Goal: Information Seeking & Learning: Get advice/opinions

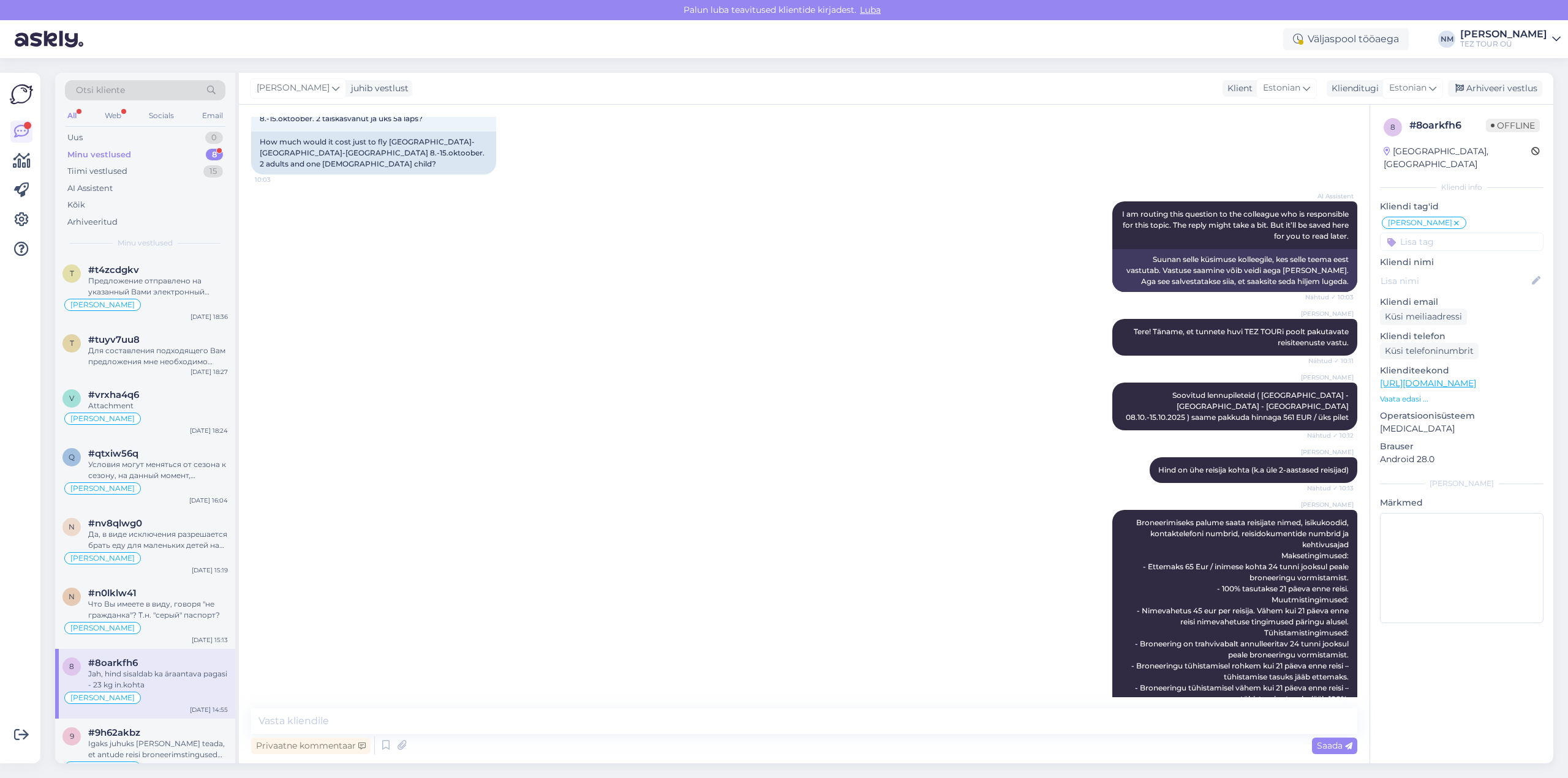
click at [217, 153] on div "8" at bounding box center [214, 154] width 17 height 12
click at [176, 290] on div "Предложение отправлено на указанный Вами электронный адрес." at bounding box center [158, 286] width 140 height 22
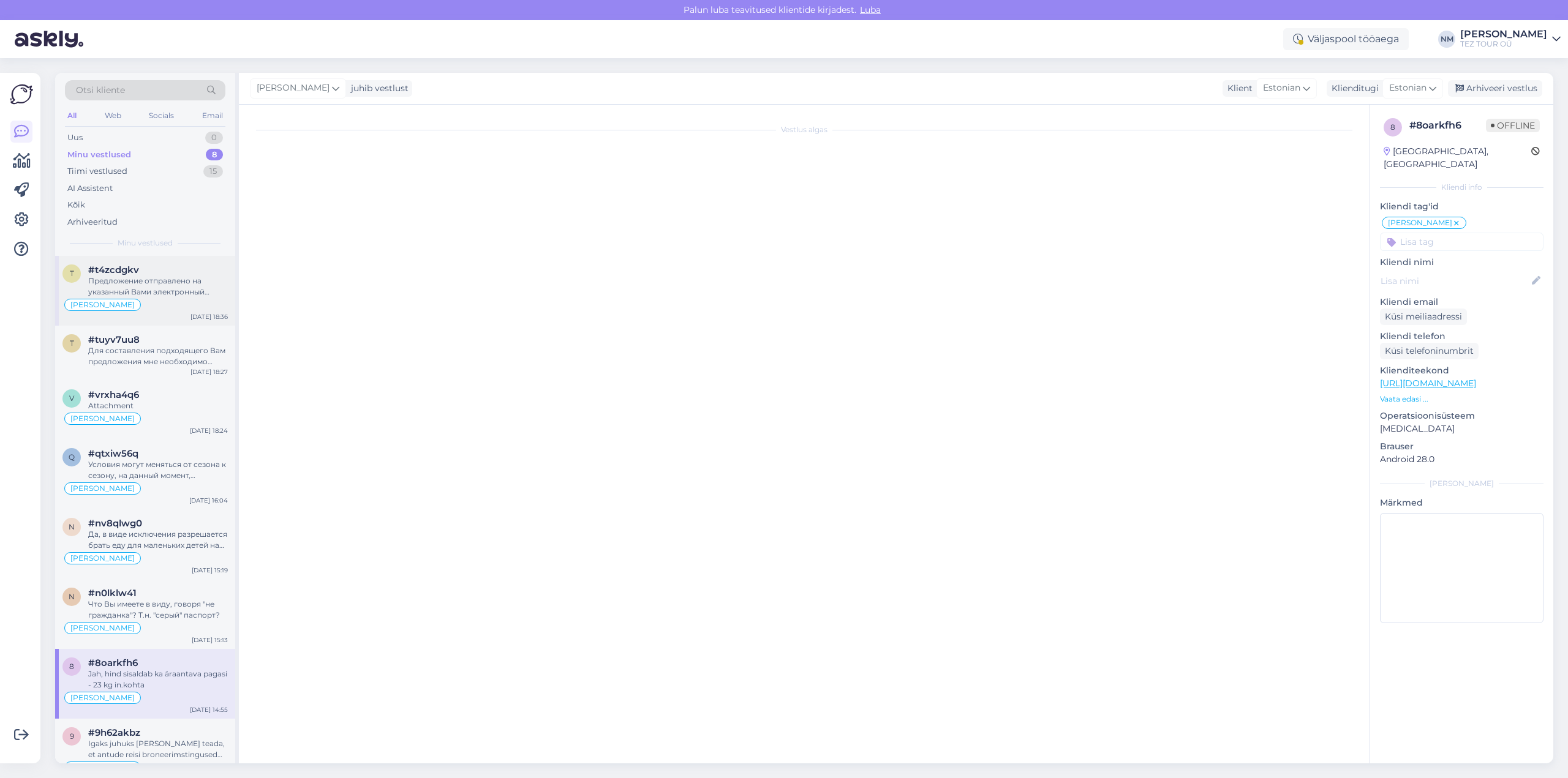
scroll to position [168, 0]
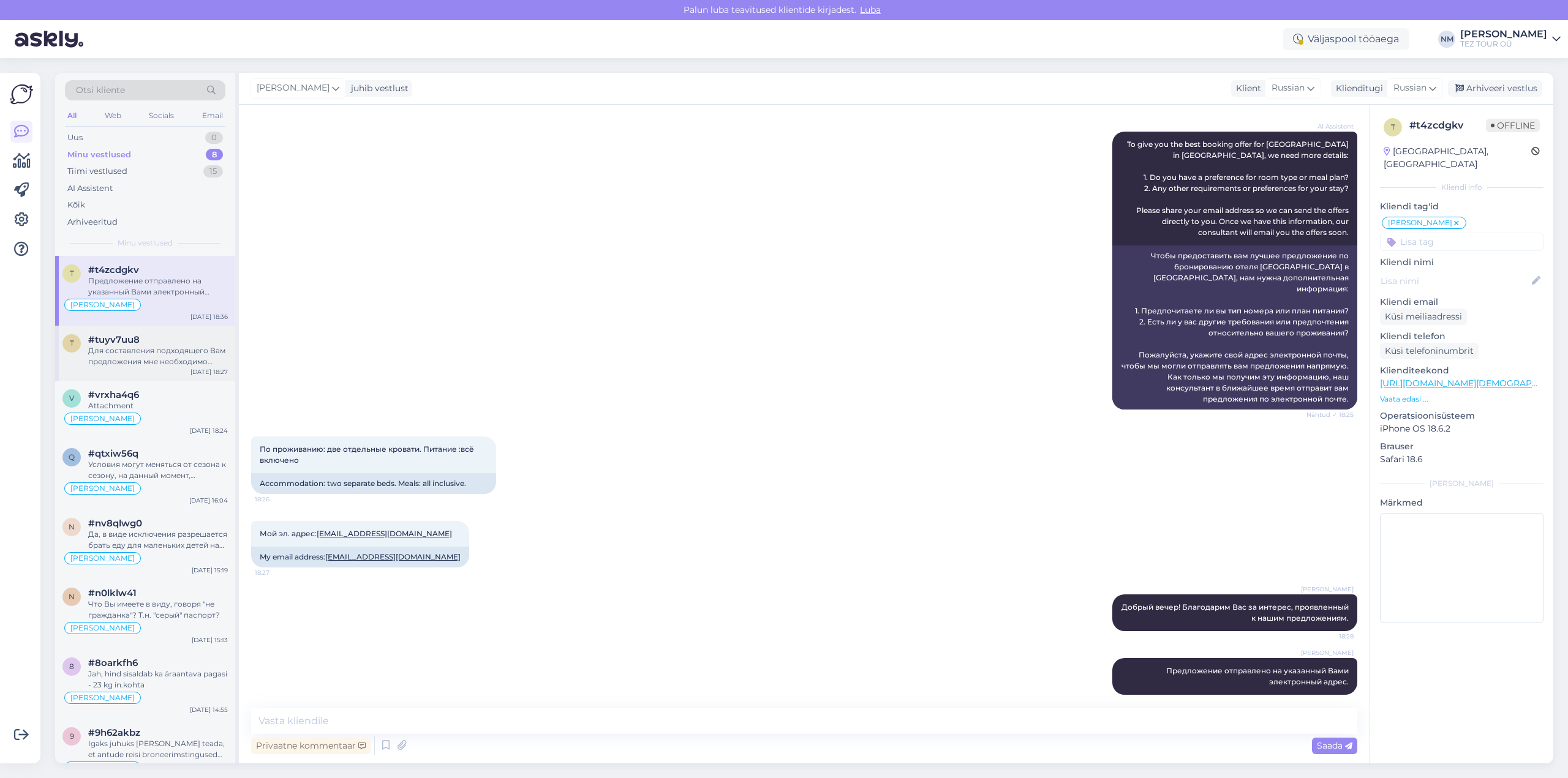
click at [178, 350] on div "Для составления подходящего Вам предложения мне необходимо знать: - куда, в как…" at bounding box center [158, 356] width 140 height 22
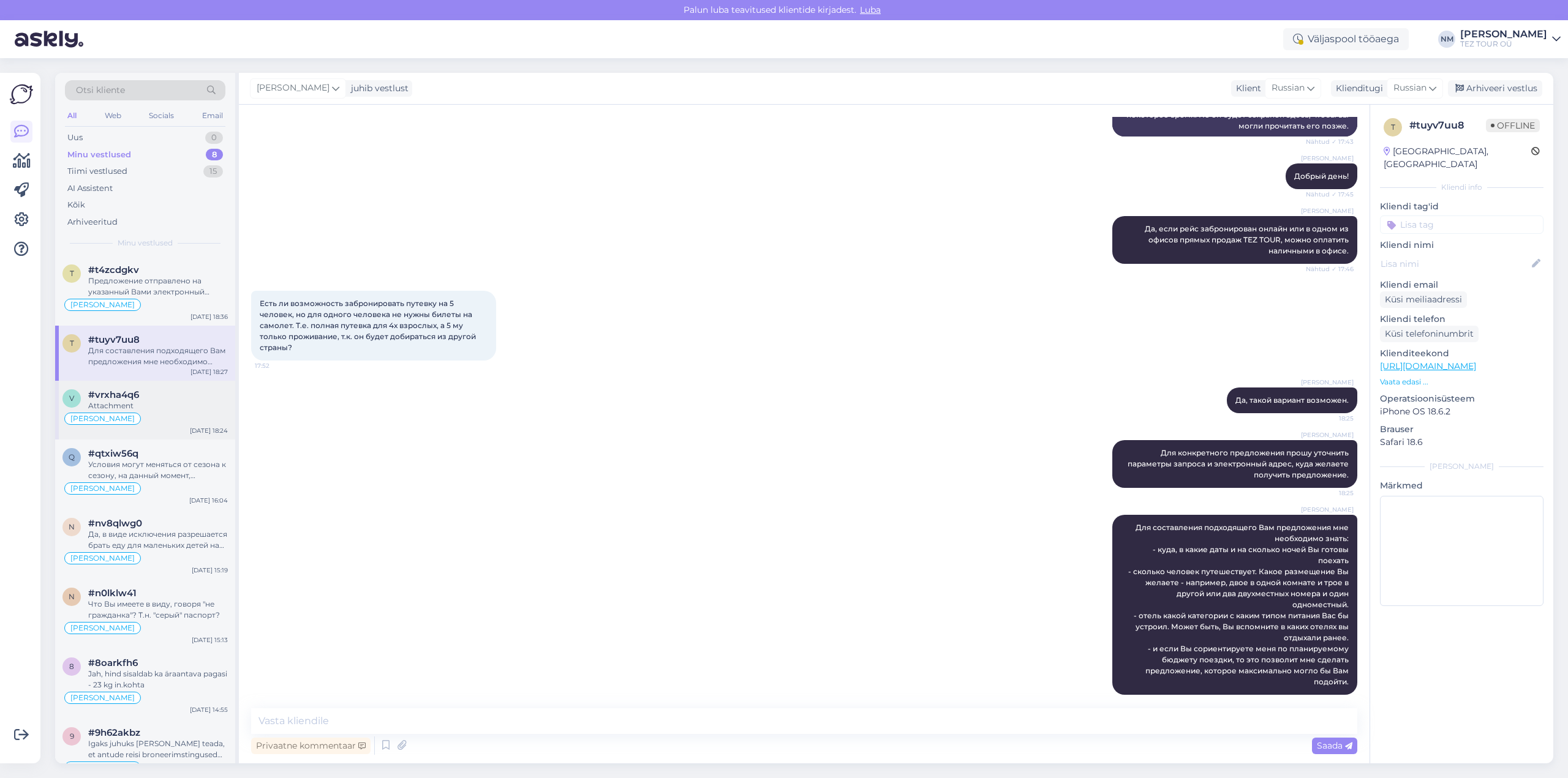
click at [169, 404] on div "Attachment" at bounding box center [158, 406] width 140 height 11
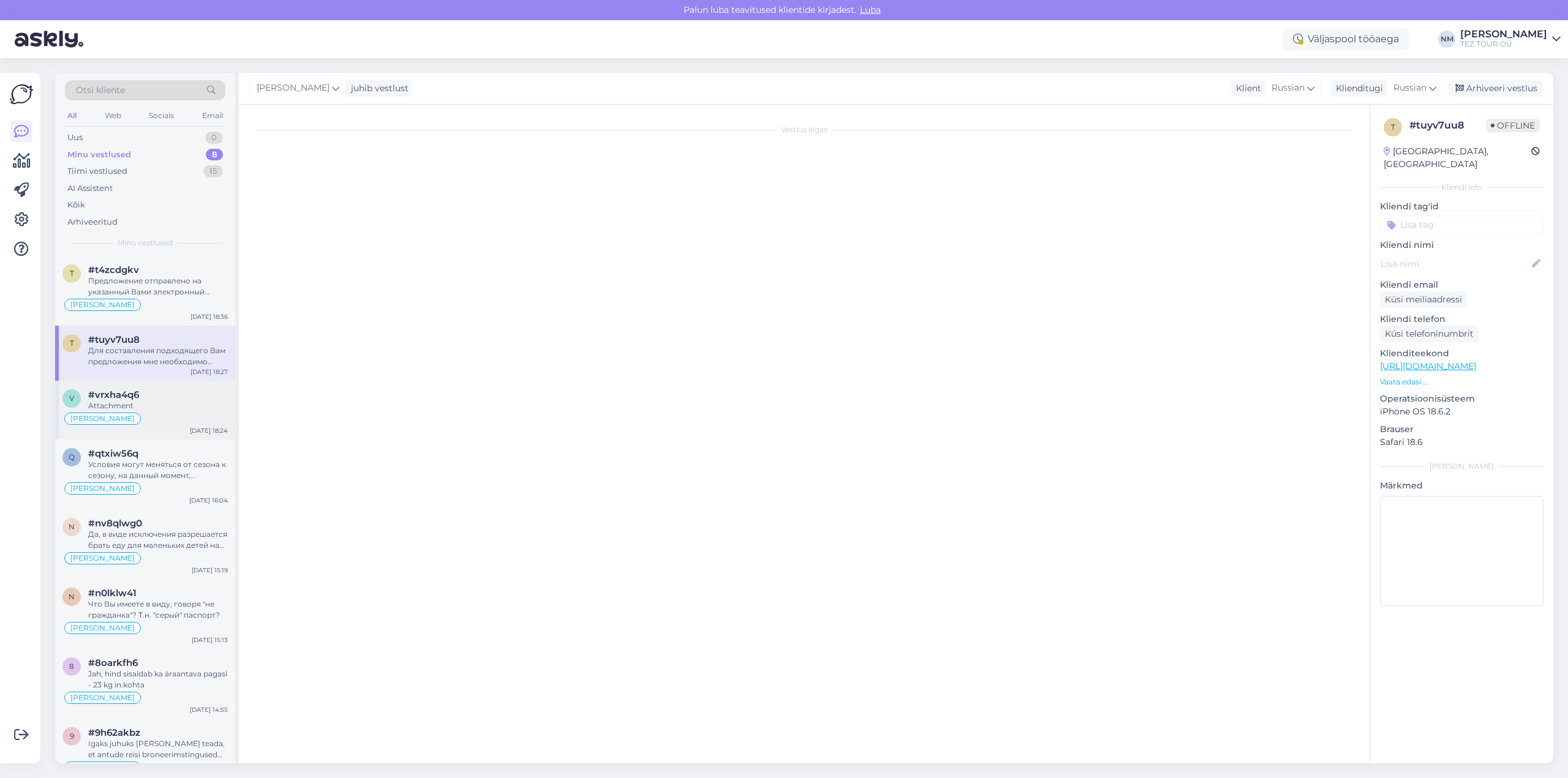
scroll to position [0, 0]
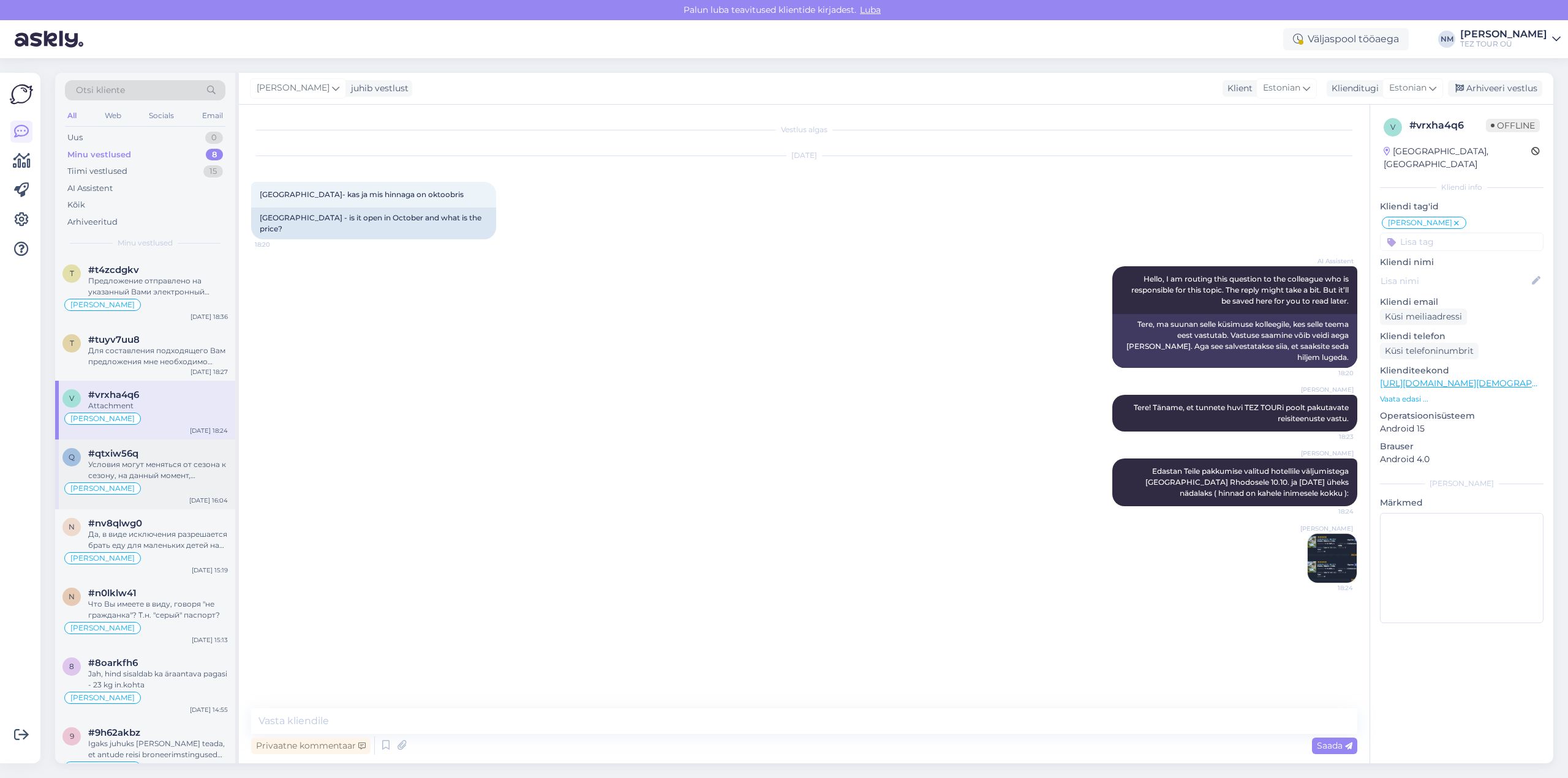
click at [183, 474] on div "Условия могут меняться от сезона к сезону, на данный момент, например, действую…" at bounding box center [158, 470] width 140 height 22
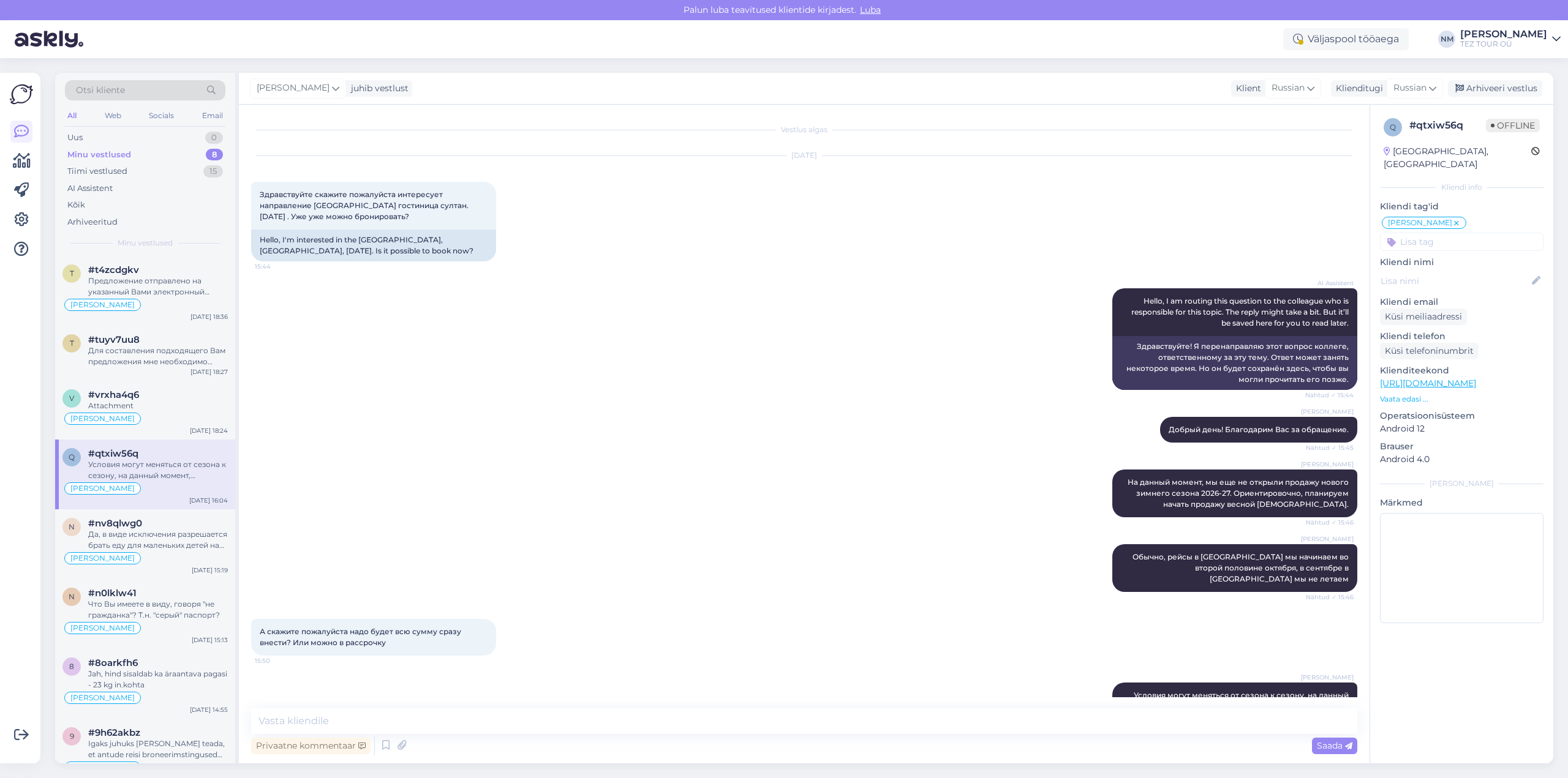
scroll to position [47, 0]
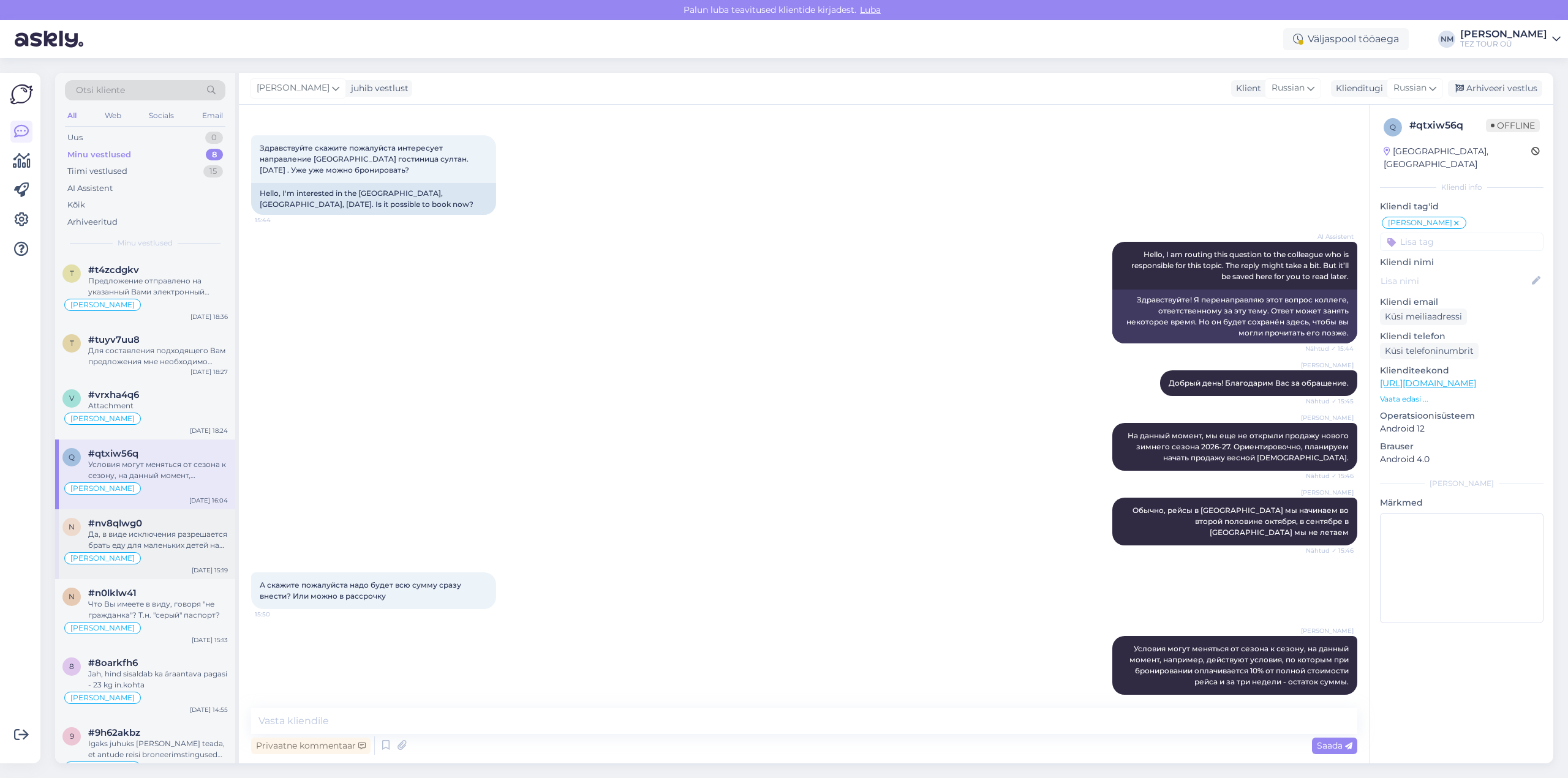
click at [189, 543] on div "Да, в виде исключения разрешается брать еду для маленьких детей на борт, даже ж…" at bounding box center [158, 540] width 140 height 22
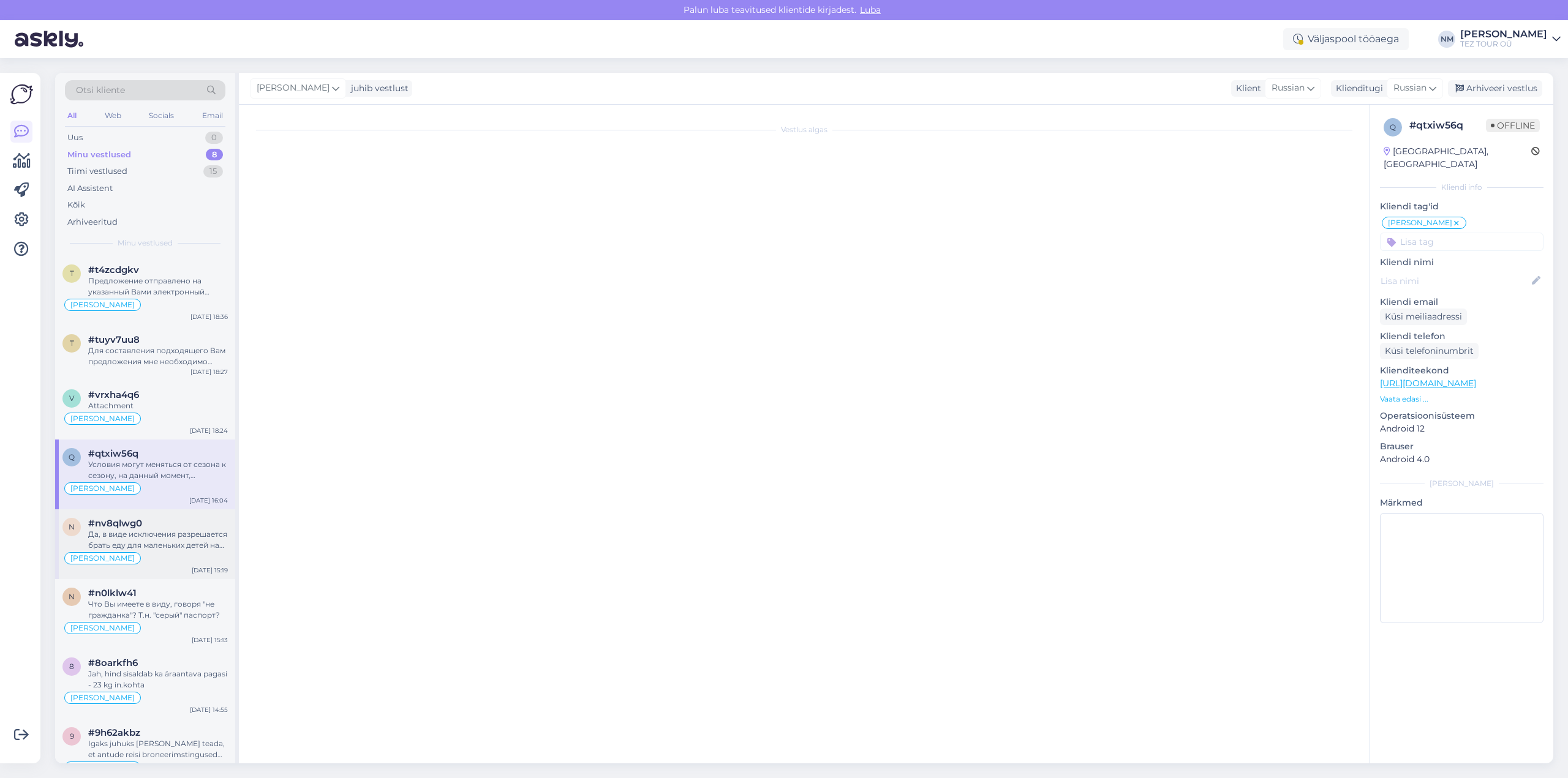
scroll to position [0, 0]
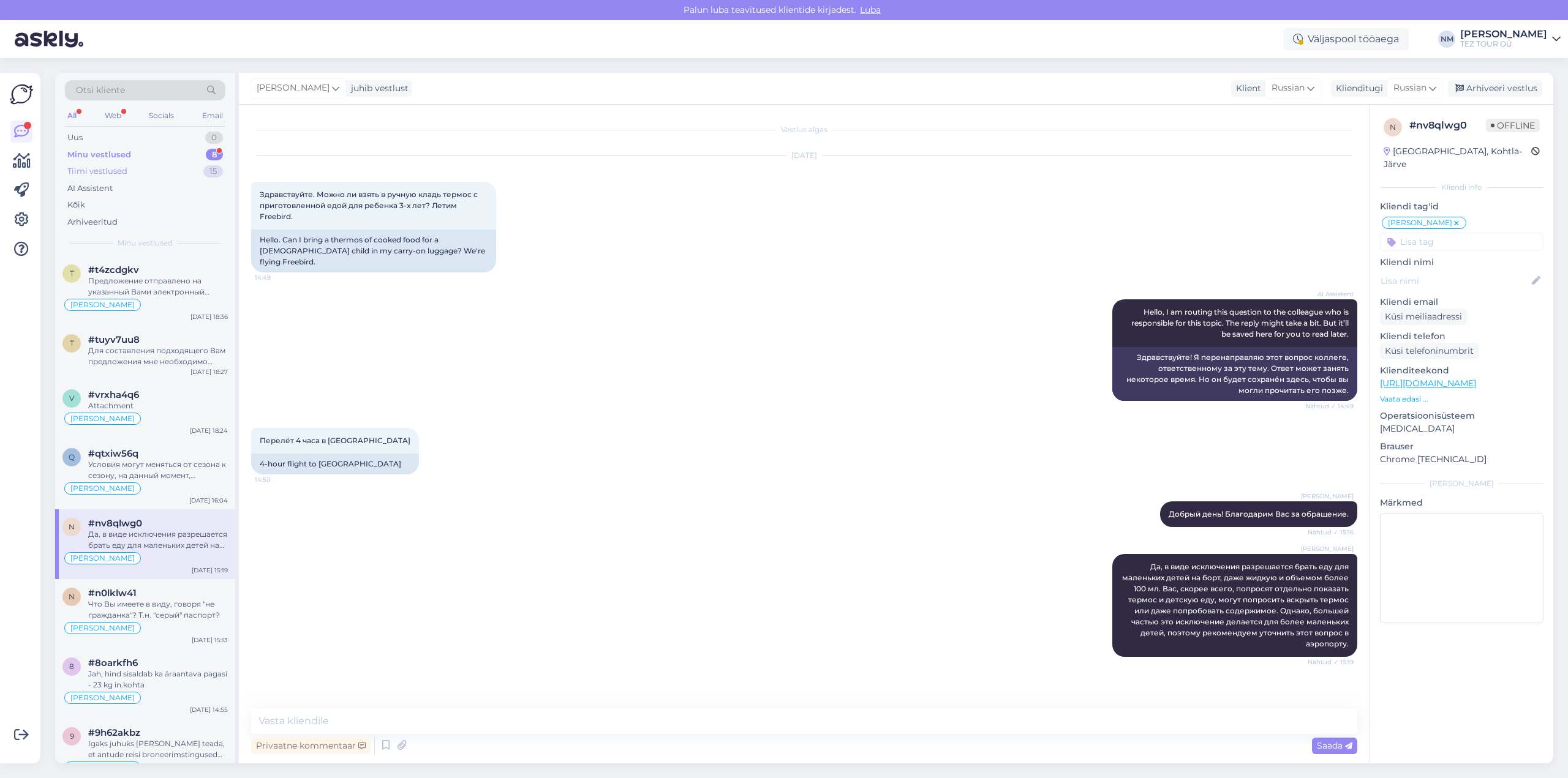
drag, startPoint x: 216, startPoint y: 154, endPoint x: 214, endPoint y: 163, distance: 9.2
click at [216, 153] on div "8" at bounding box center [214, 154] width 17 height 12
click at [180, 283] on div "Предложение отправлено на указанный Вами электронный адрес." at bounding box center [158, 286] width 140 height 22
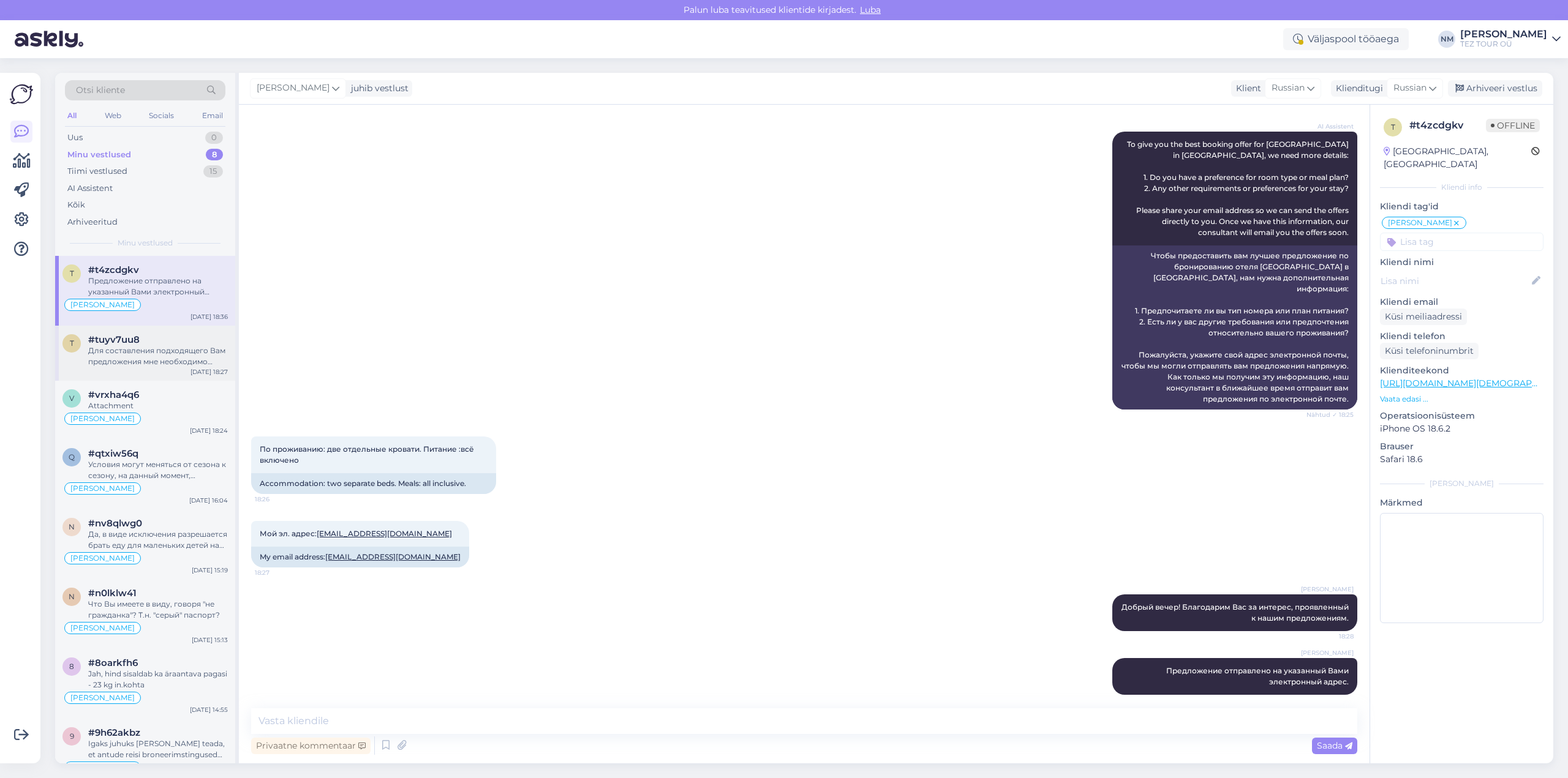
click at [177, 365] on div "Для составления подходящего Вам предложения мне необходимо знать: - куда, в как…" at bounding box center [158, 356] width 140 height 22
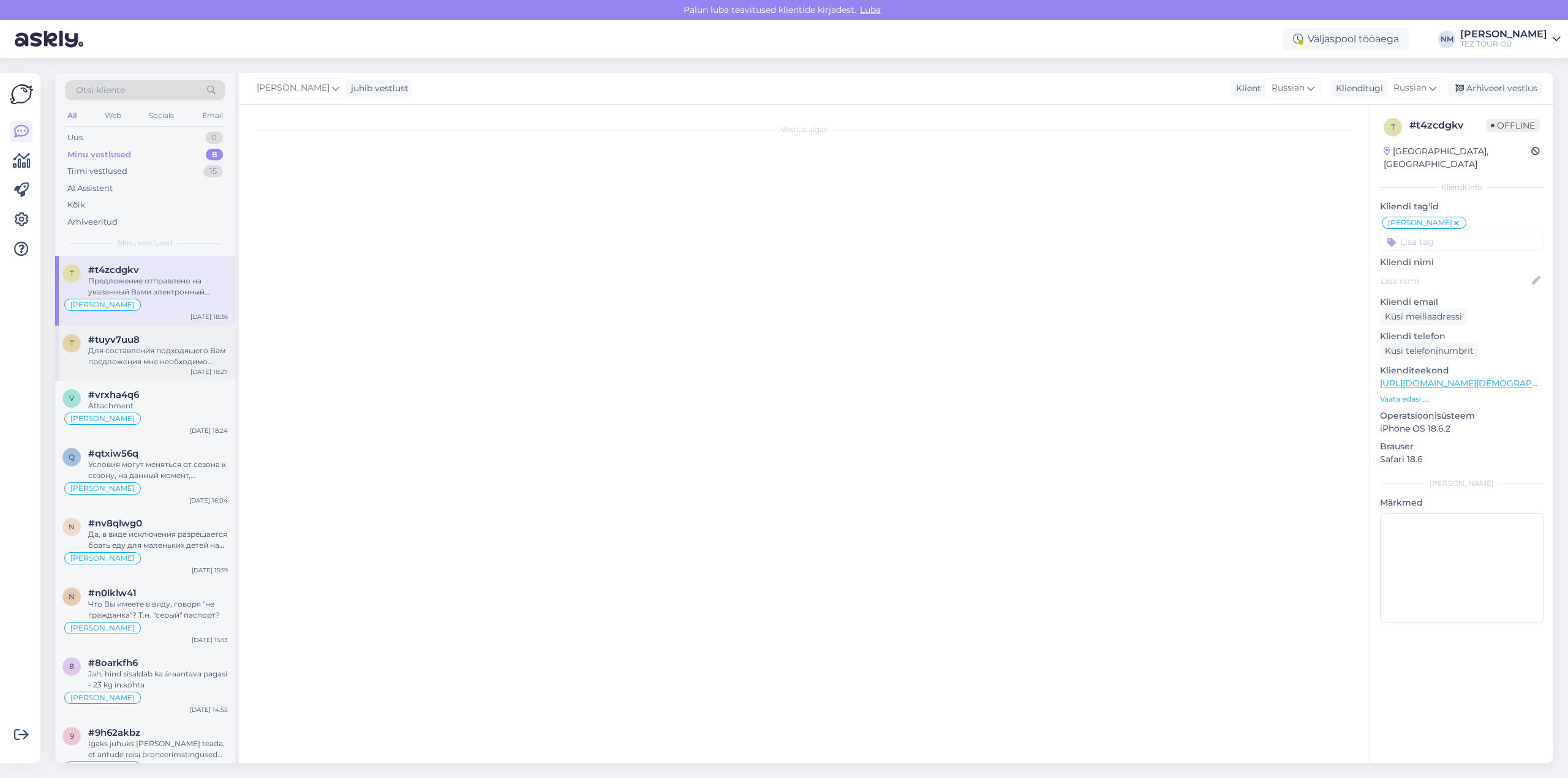
scroll to position [221, 0]
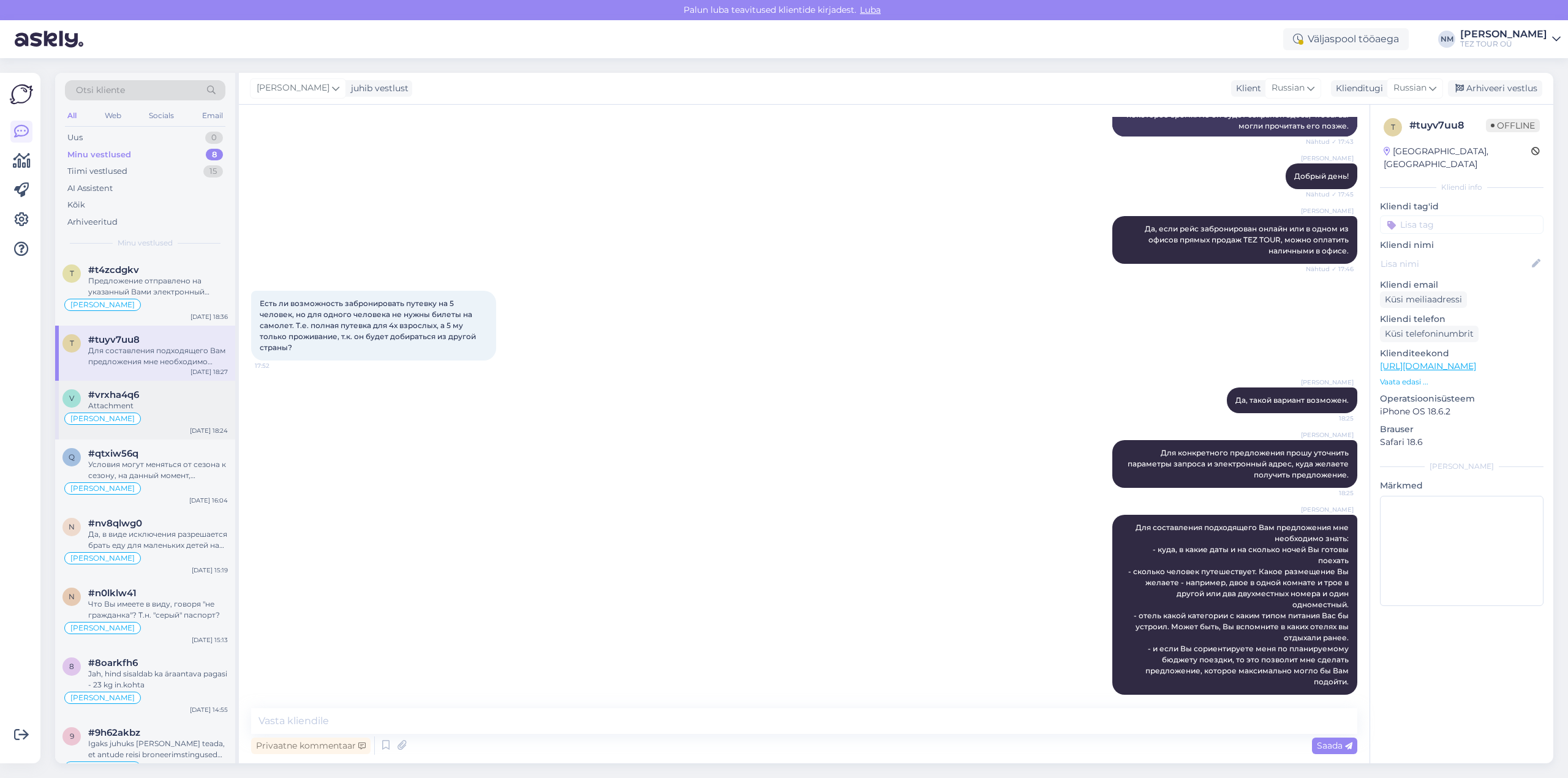
click at [171, 406] on div "Attachment" at bounding box center [158, 406] width 140 height 11
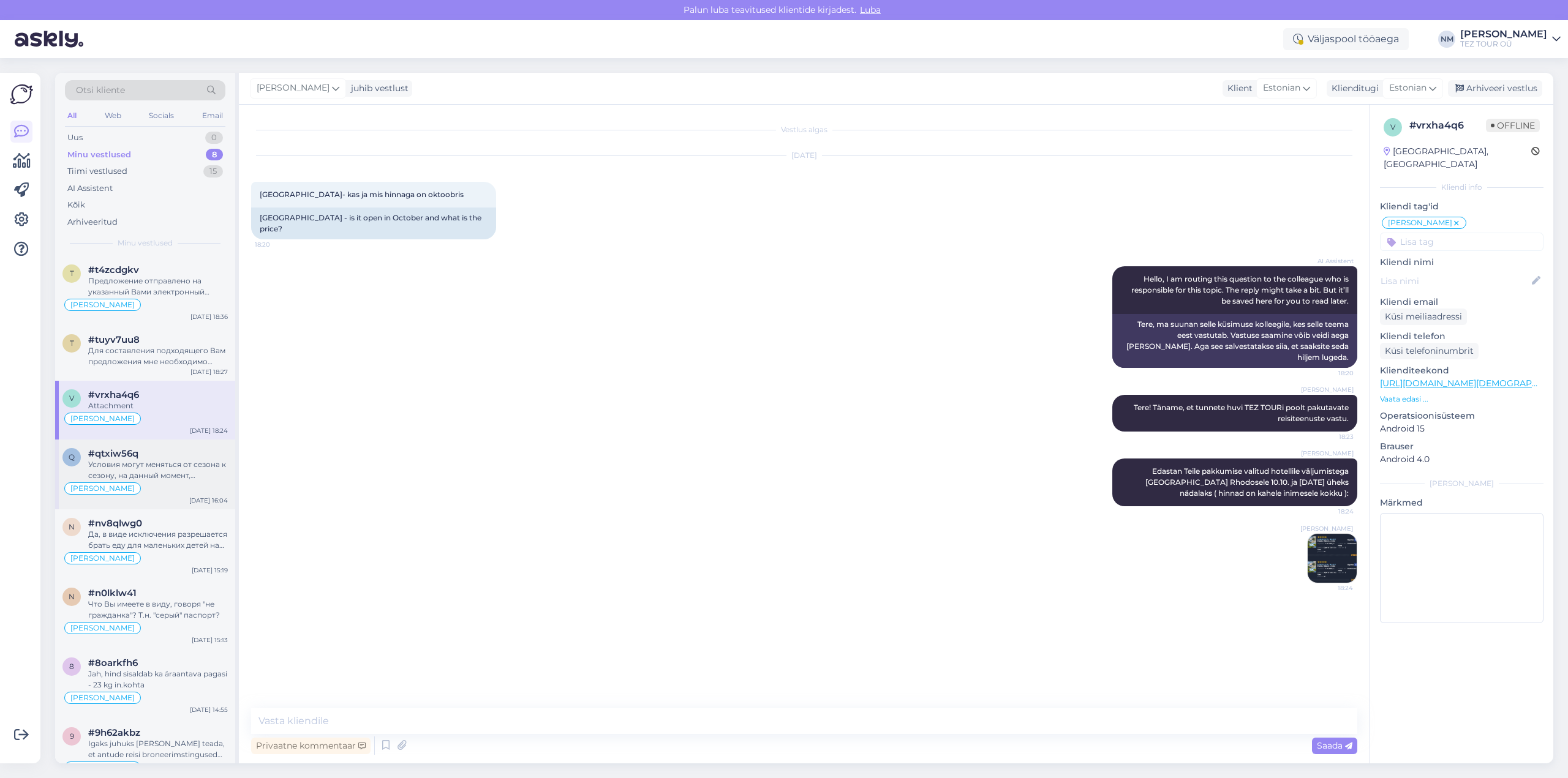
click at [182, 464] on div "Условия могут меняться от сезона к сезону, на данный момент, например, действую…" at bounding box center [158, 470] width 140 height 22
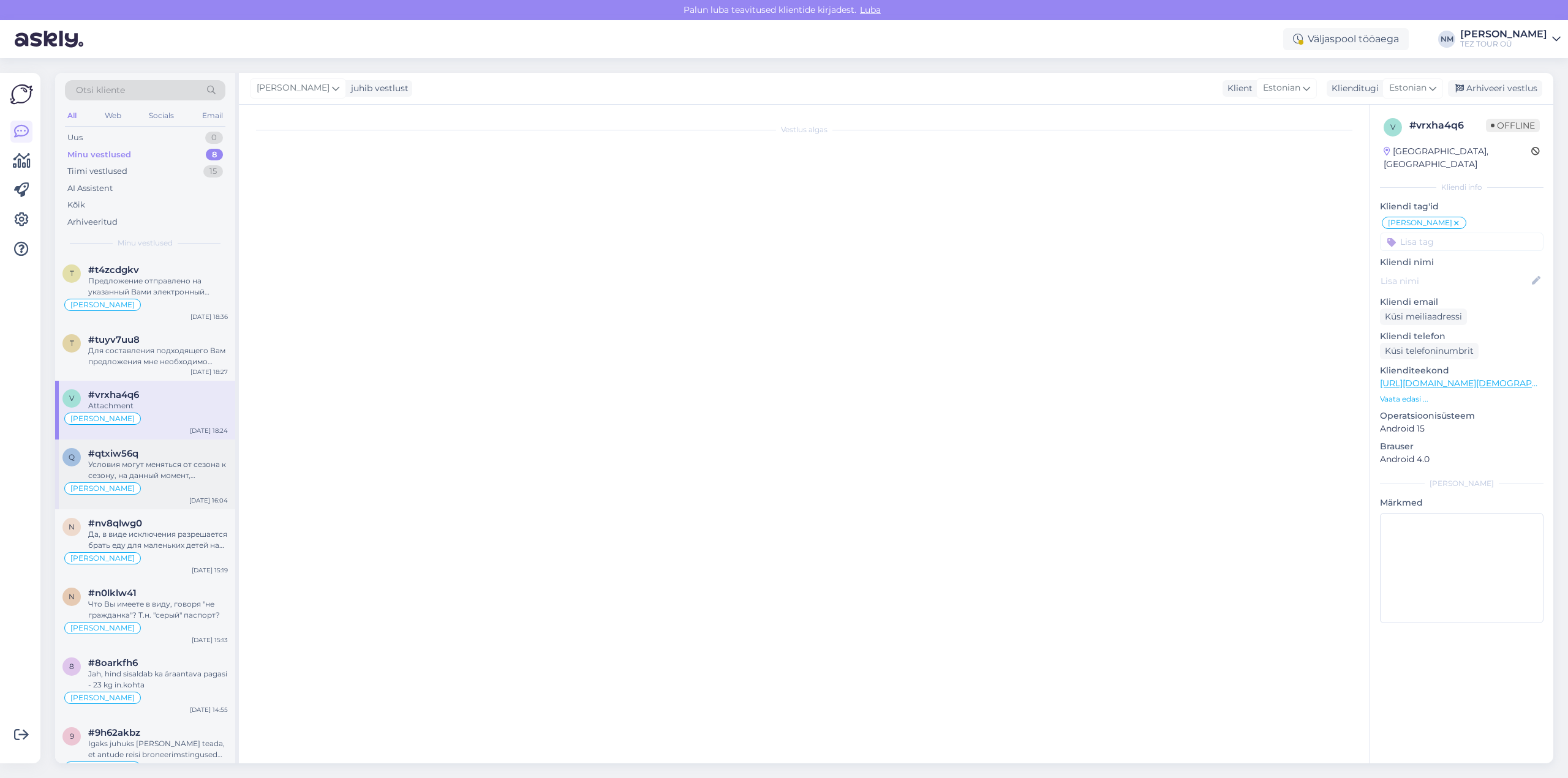
scroll to position [47, 0]
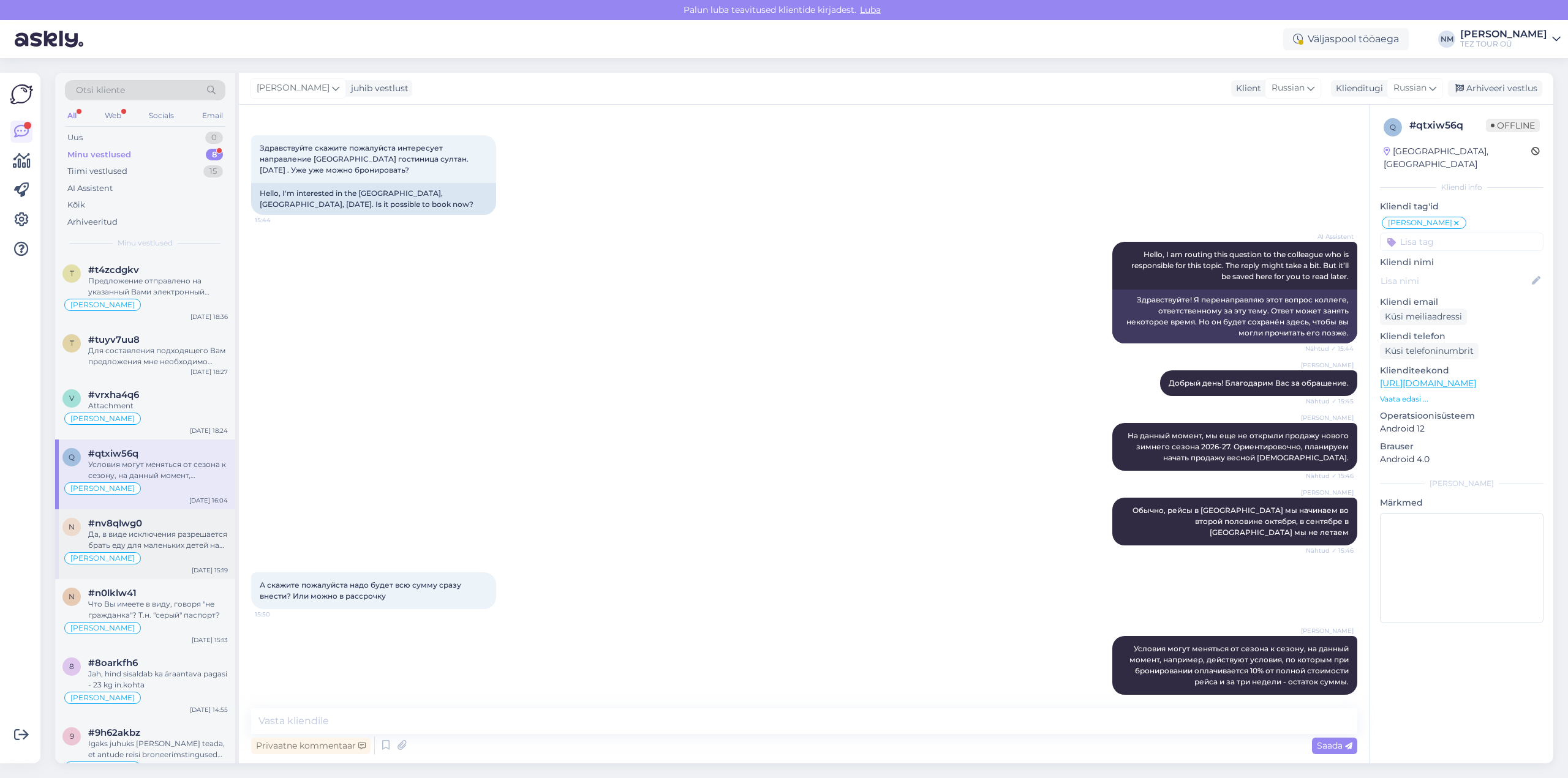
click at [166, 535] on div "Да, в виде исключения разрешается брать еду для маленьких детей на борт, даже ж…" at bounding box center [158, 540] width 140 height 22
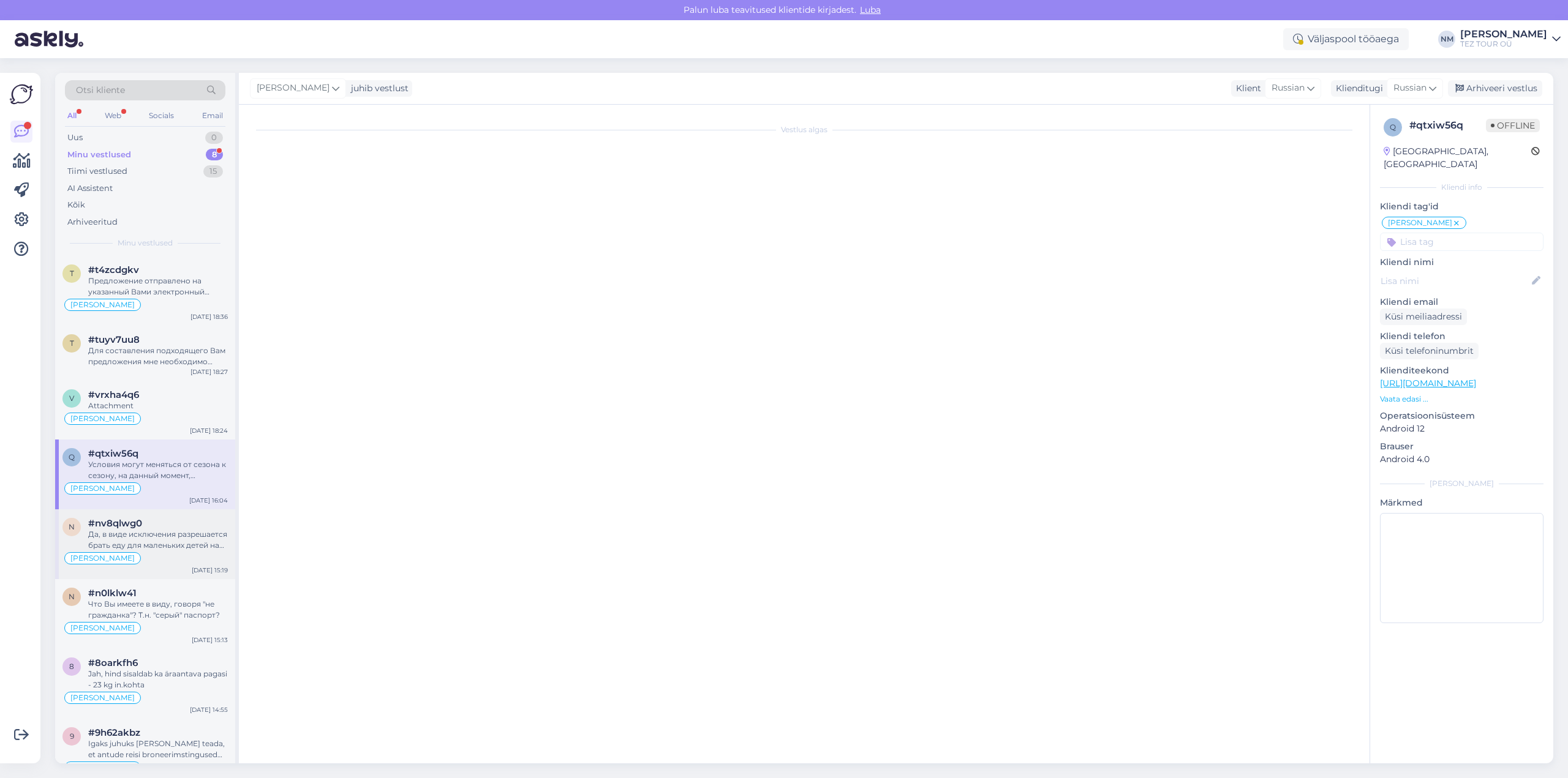
scroll to position [0, 0]
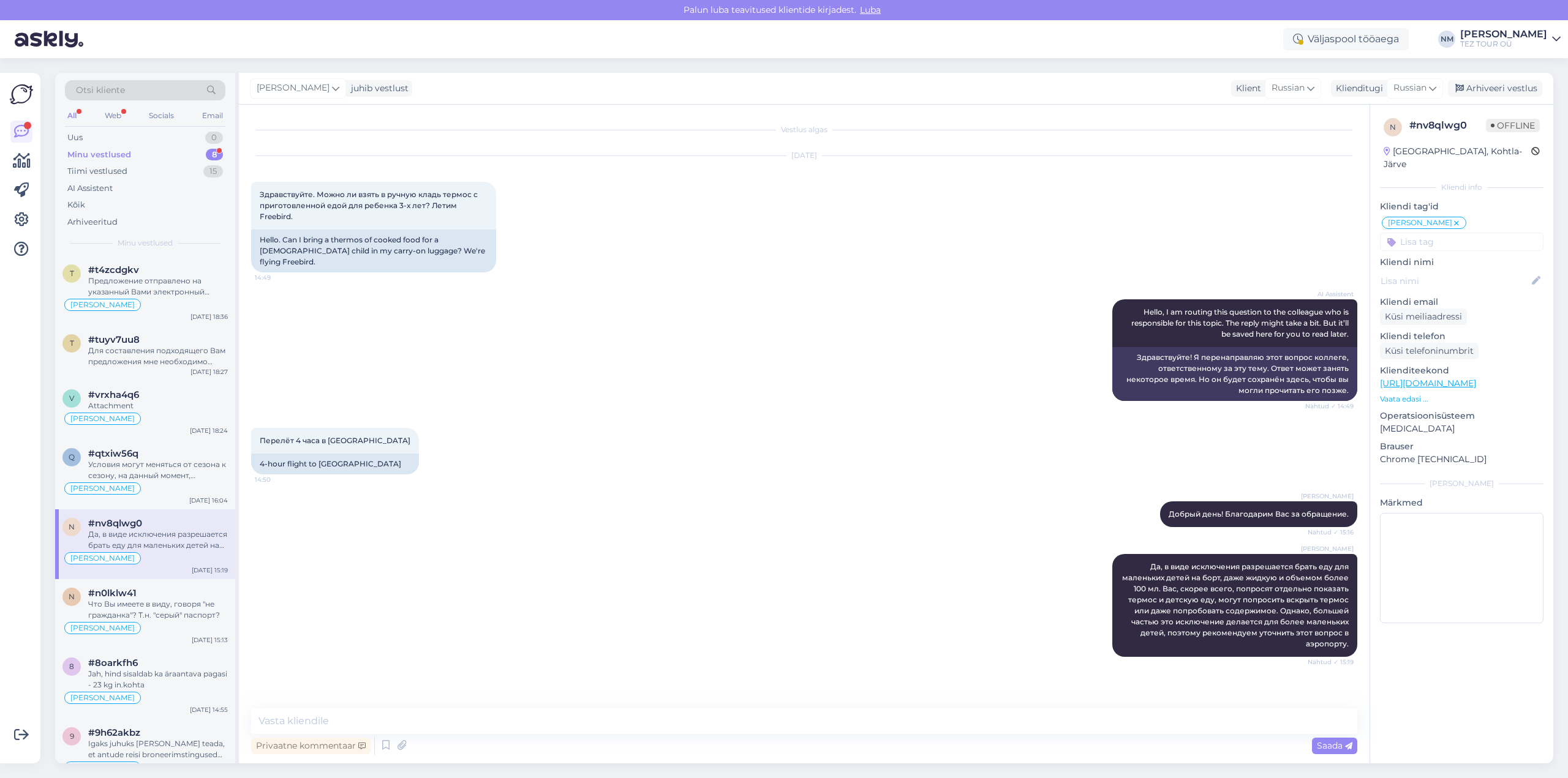
click at [209, 155] on div "8" at bounding box center [214, 154] width 17 height 12
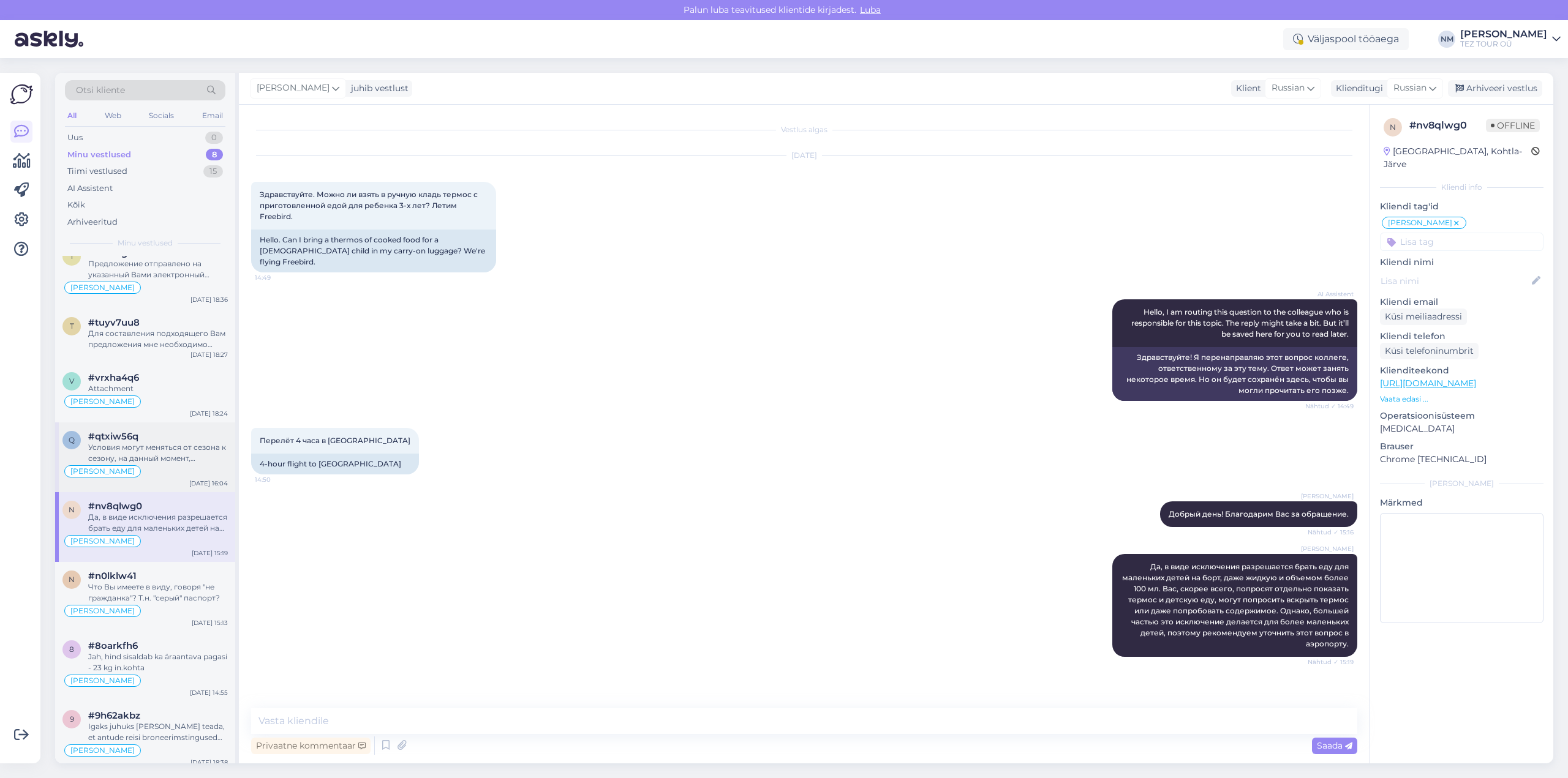
scroll to position [25, 0]
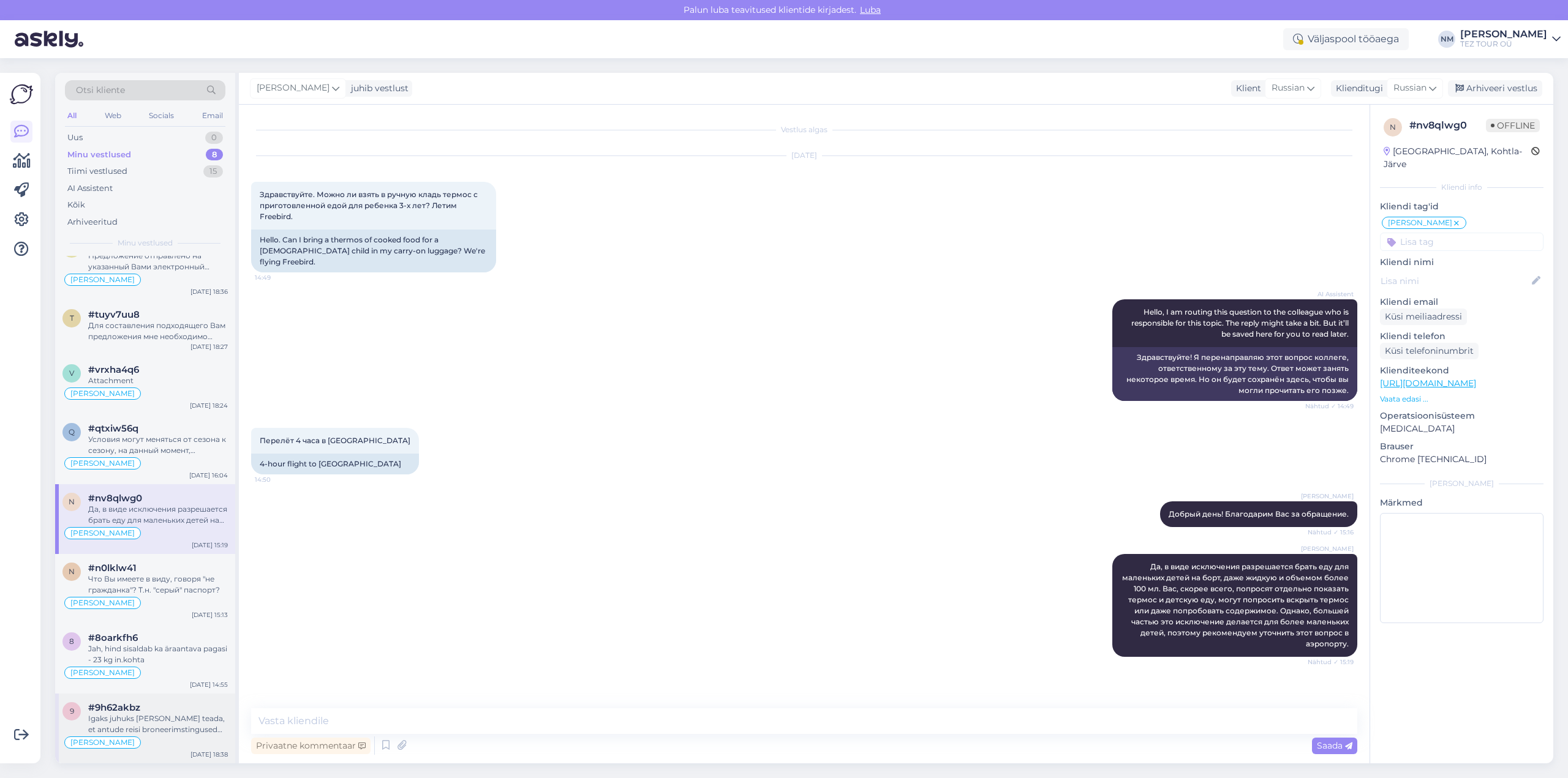
click at [156, 719] on div "Igaks juhuks [PERSON_NAME] teada, et antude reisi broneerimstingused erinevad t…" at bounding box center [158, 724] width 140 height 22
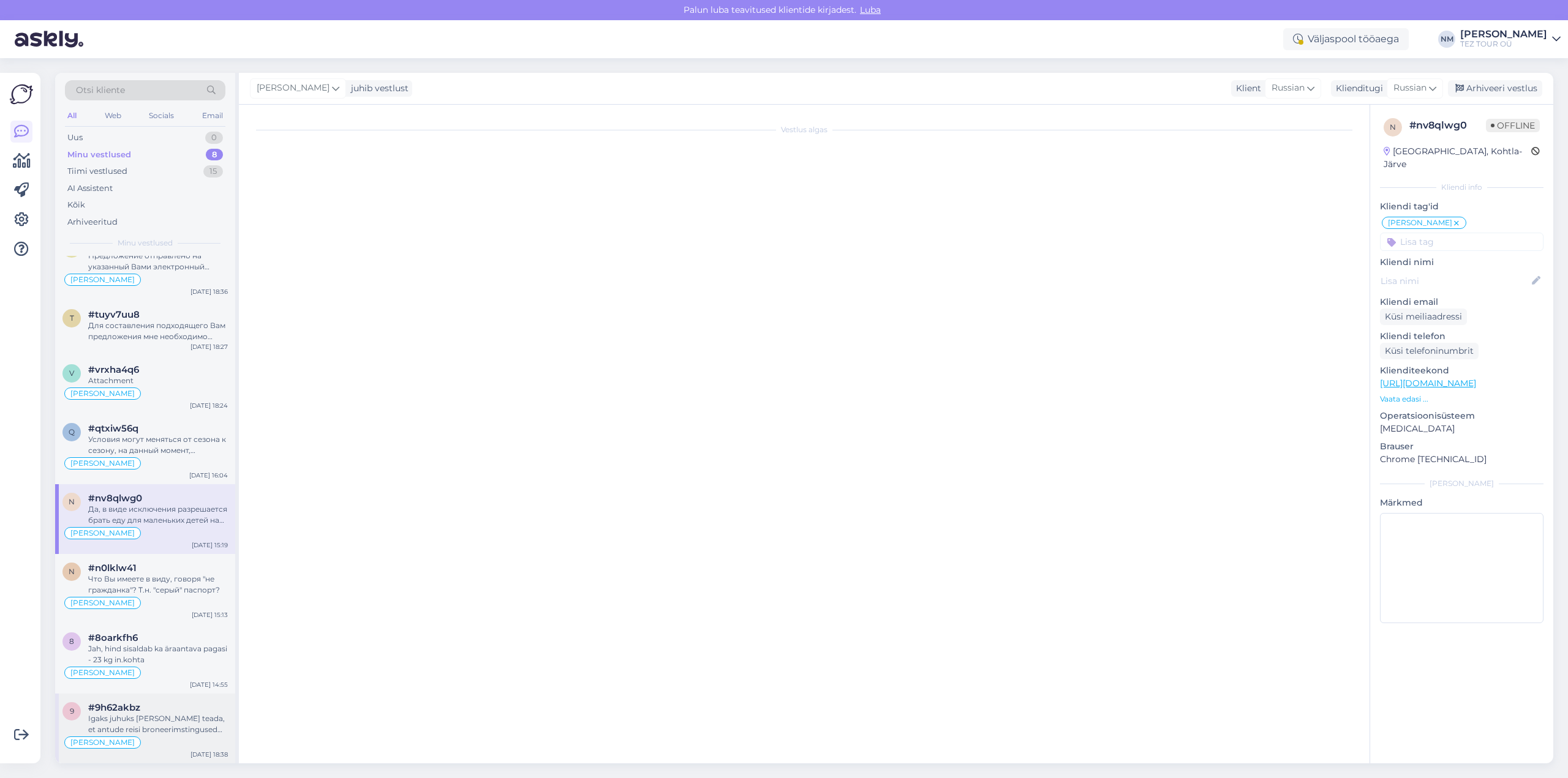
scroll to position [80, 0]
